Goal: Find contact information: Obtain details needed to contact an individual or organization

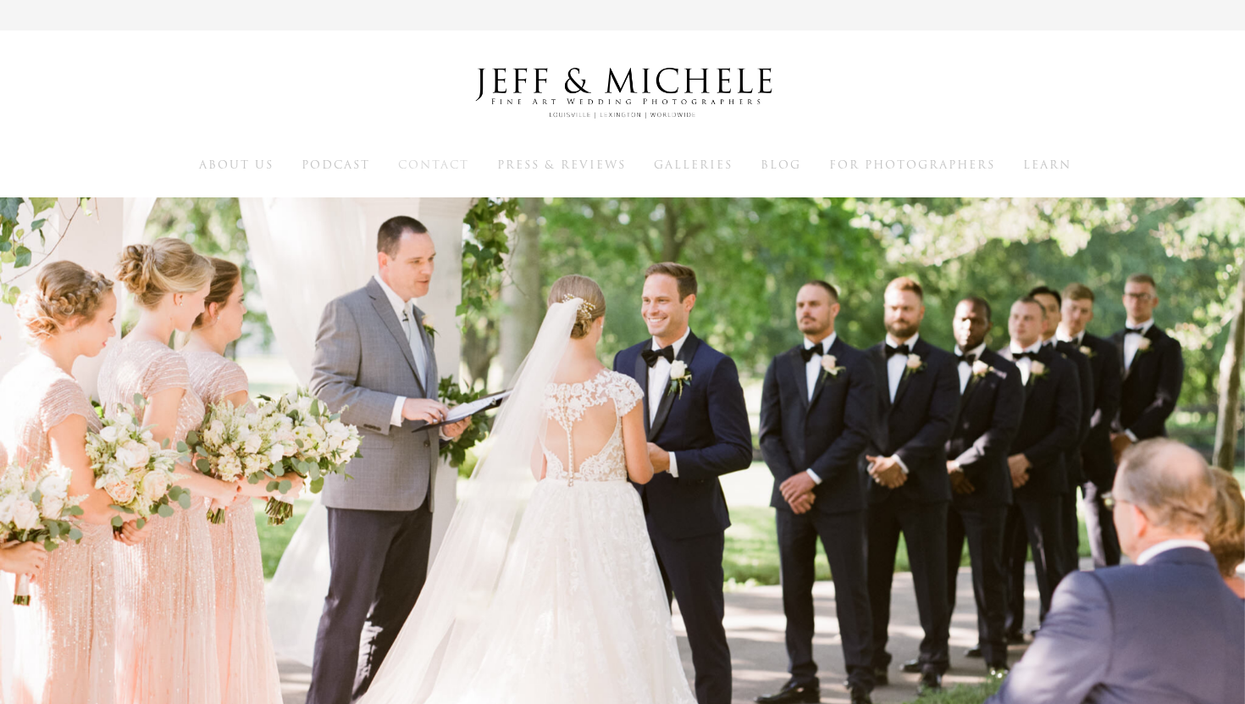
click at [435, 163] on span "Contact" at bounding box center [433, 165] width 71 height 16
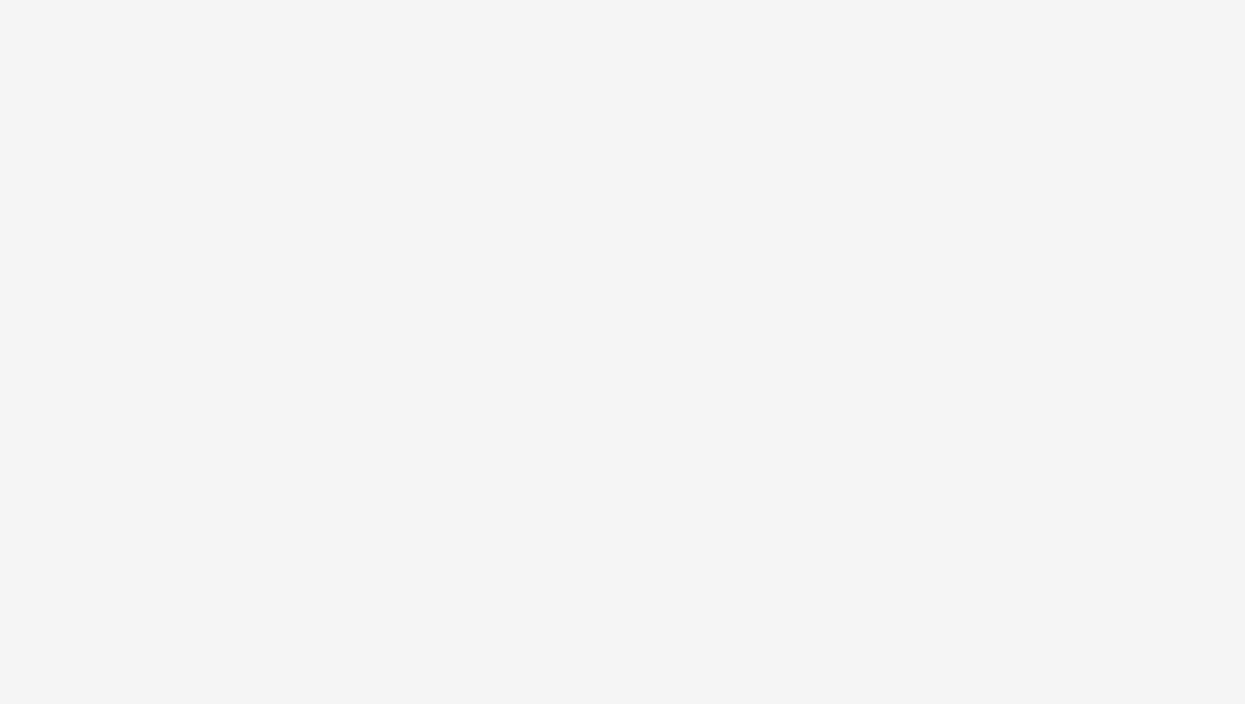
scroll to position [2590, 0]
